Goal: Book appointment/travel/reservation

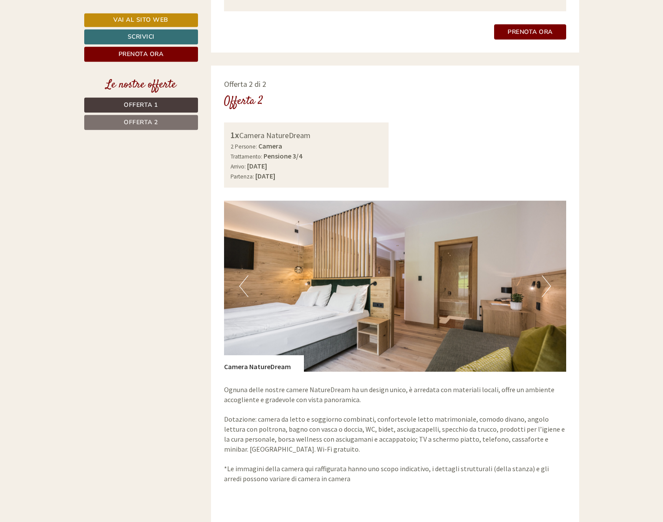
scroll to position [1196, 0]
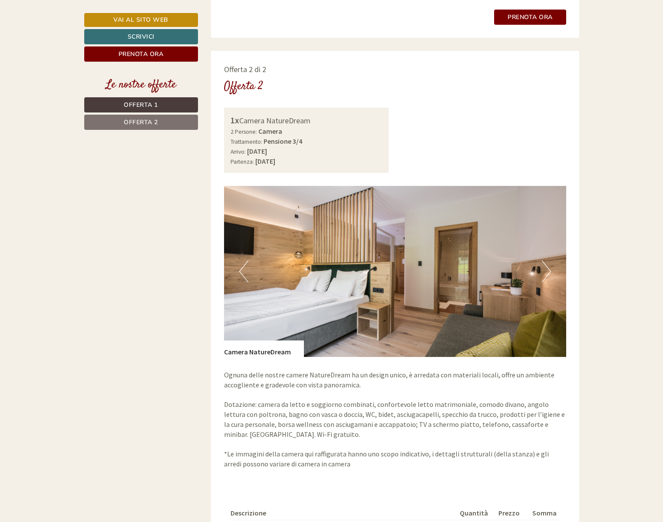
click at [549, 265] on button "Next" at bounding box center [546, 272] width 9 height 22
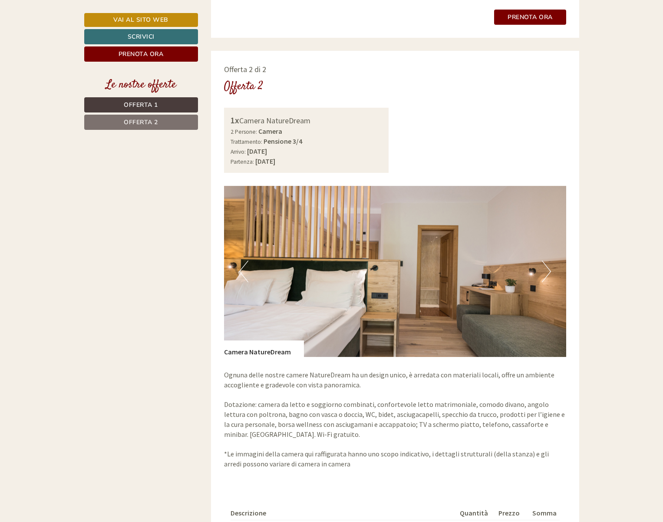
click at [548, 264] on button "Next" at bounding box center [546, 272] width 9 height 22
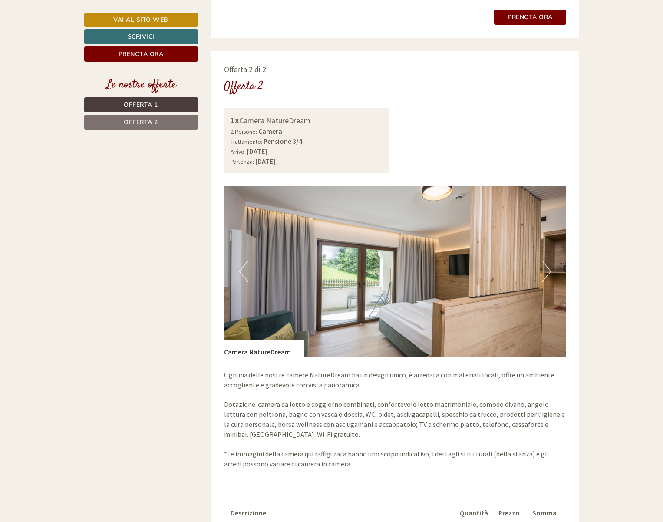
click at [548, 264] on button "Next" at bounding box center [546, 272] width 9 height 22
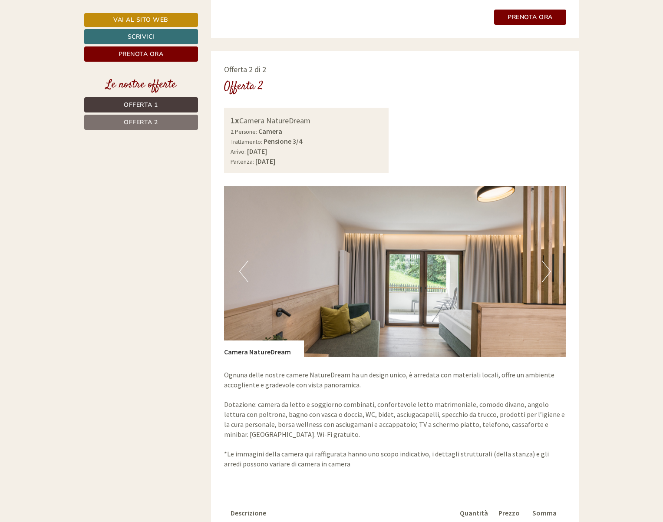
drag, startPoint x: 543, startPoint y: 263, endPoint x: 548, endPoint y: 262, distance: 4.8
click at [544, 263] on button "Next" at bounding box center [546, 272] width 9 height 22
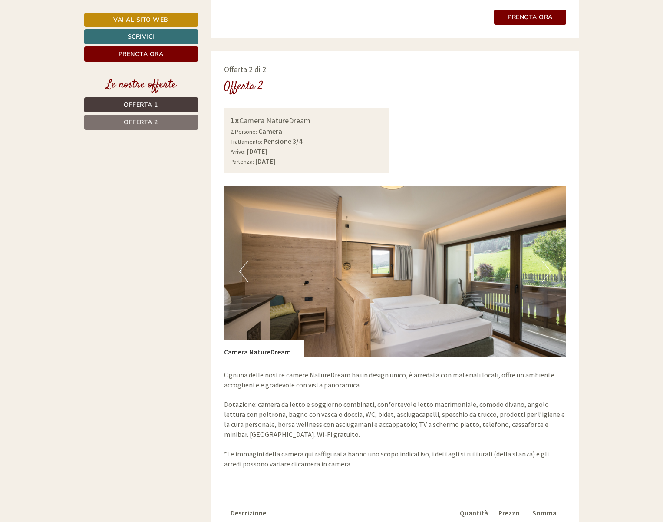
click at [548, 263] on button "Next" at bounding box center [546, 272] width 9 height 22
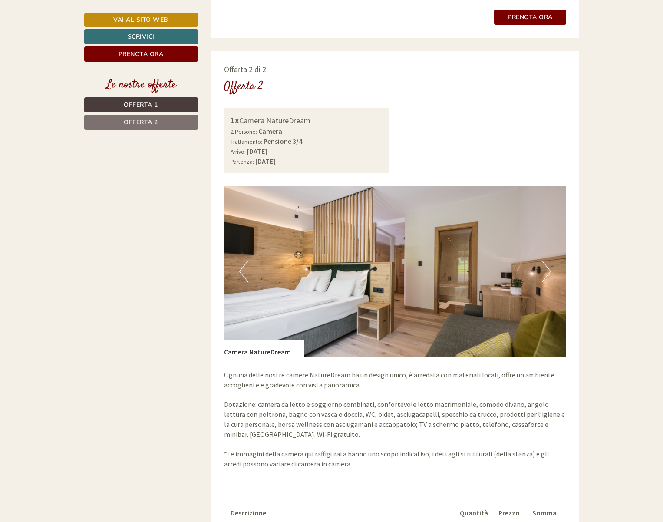
click at [550, 261] on button "Next" at bounding box center [546, 272] width 9 height 22
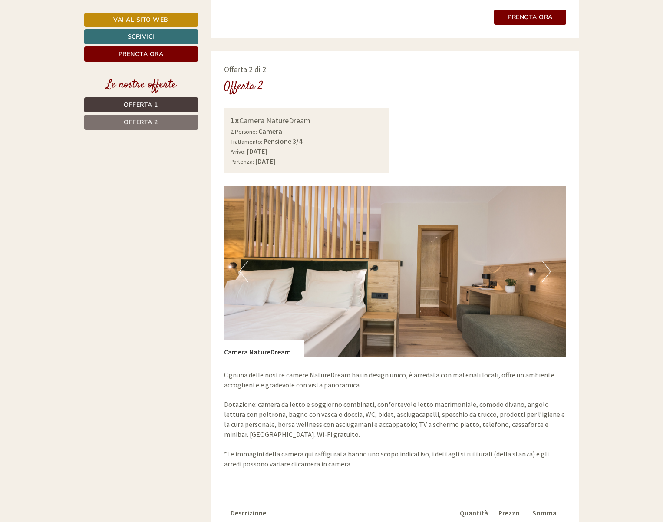
click at [550, 261] on button "Next" at bounding box center [546, 272] width 9 height 22
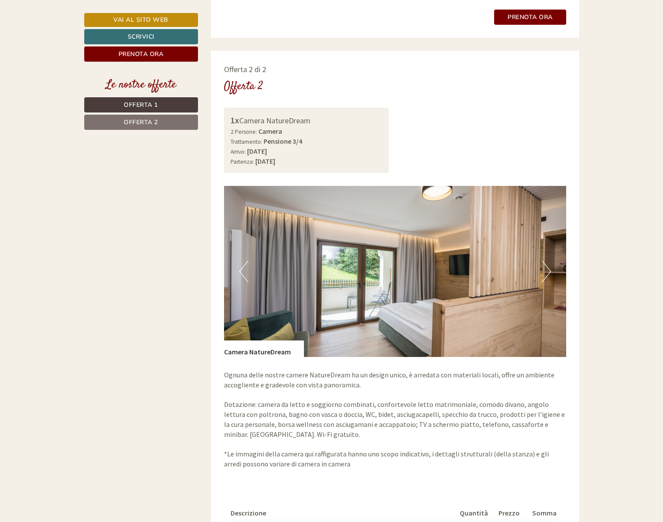
click at [551, 262] on button "Next" at bounding box center [546, 272] width 9 height 22
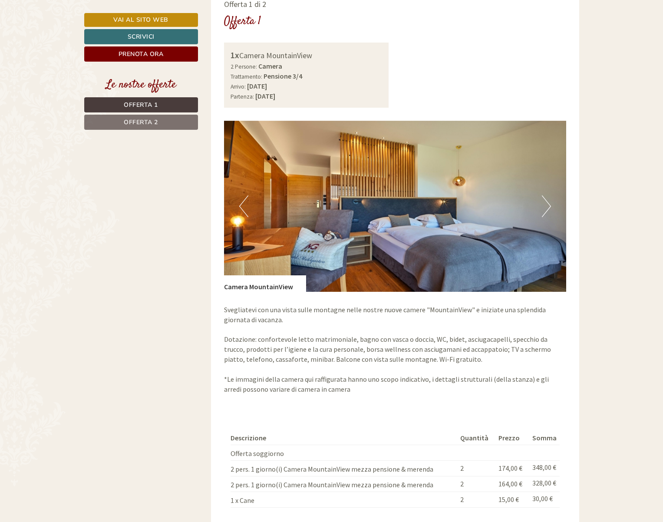
scroll to position [620, 0]
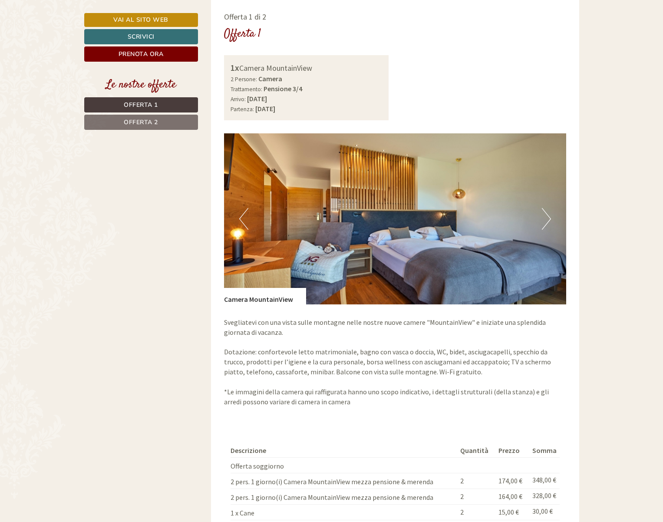
click at [546, 213] on button "Next" at bounding box center [546, 219] width 9 height 22
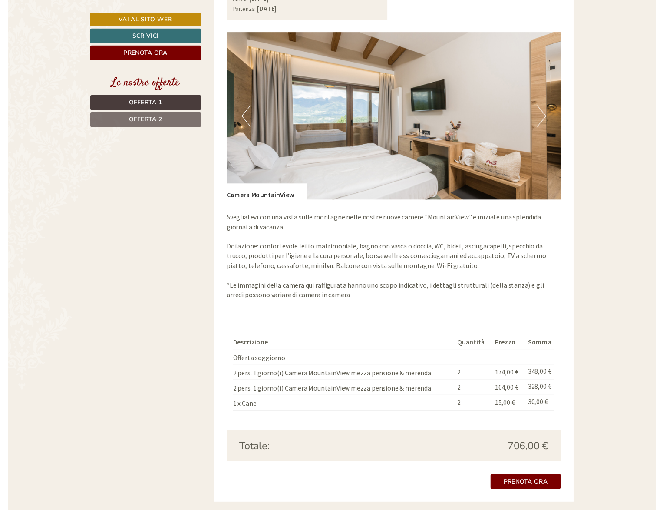
scroll to position [797, 0]
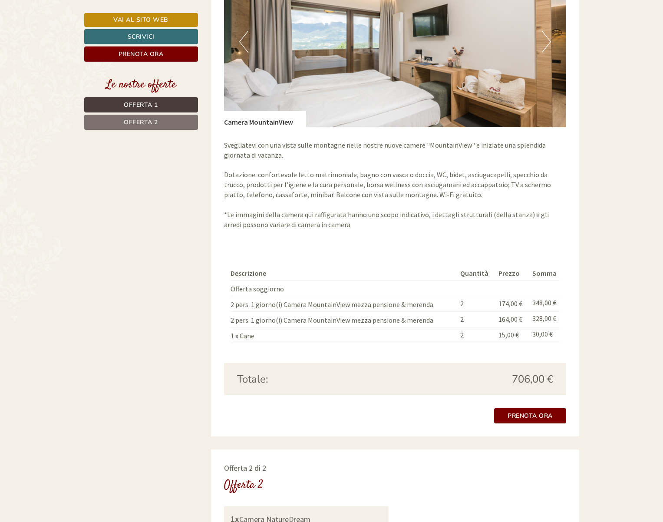
drag, startPoint x: 428, startPoint y: 295, endPoint x: 284, endPoint y: 298, distance: 144.2
click at [284, 298] on td "2 pers. 1 giorno(i) Camera MountainView mezza pensione & merenda" at bounding box center [344, 304] width 226 height 16
drag, startPoint x: 282, startPoint y: 311, endPoint x: 431, endPoint y: 314, distance: 149.0
click at [431, 314] on td "2 pers. 1 giorno(i) Camera MountainView mezza pensione & merenda" at bounding box center [344, 319] width 226 height 16
